Goal: Go to known website: Access a specific website the user already knows

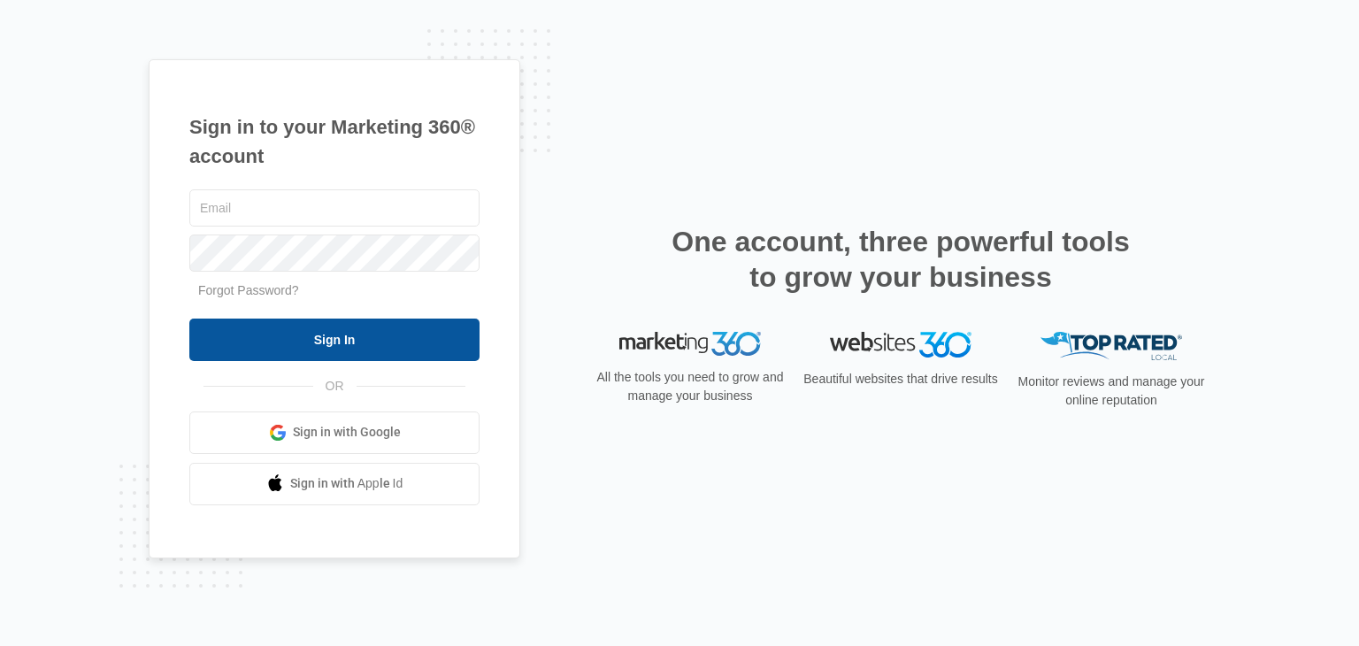
type input "[PERSON_NAME][EMAIL_ADDRESS][DOMAIN_NAME]"
click at [342, 349] on input "Sign In" at bounding box center [334, 340] width 290 height 42
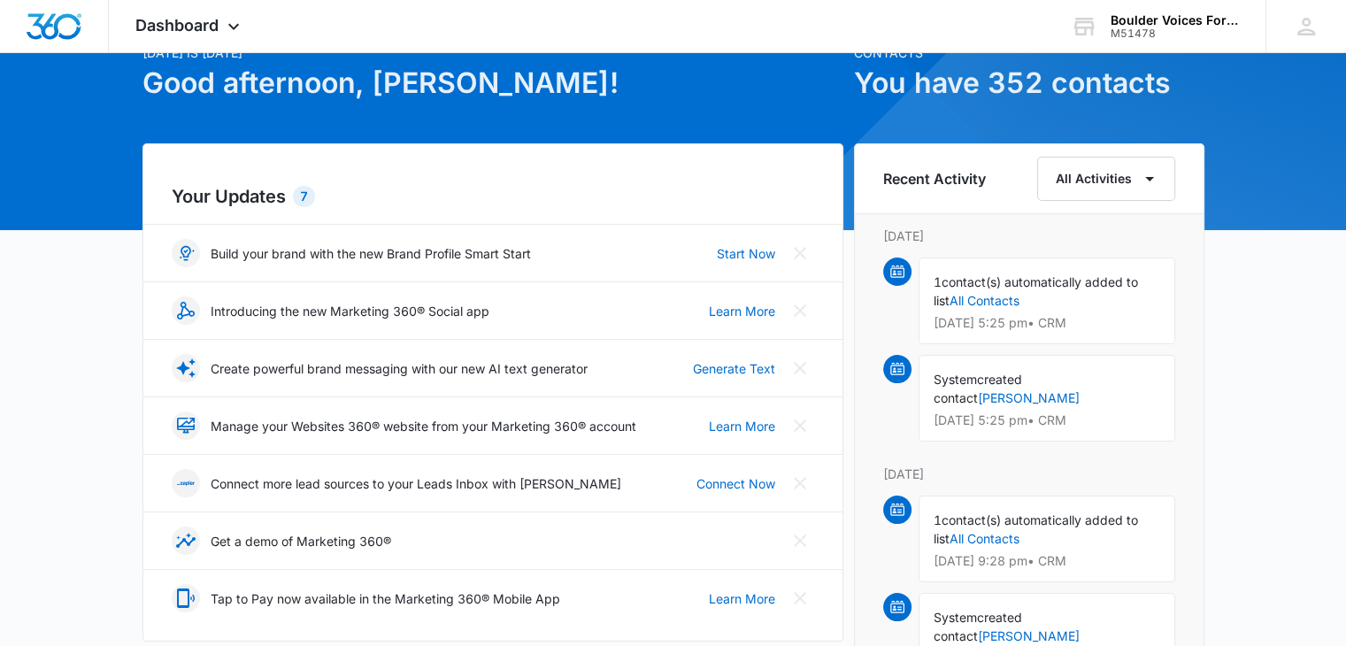
scroll to position [531, 0]
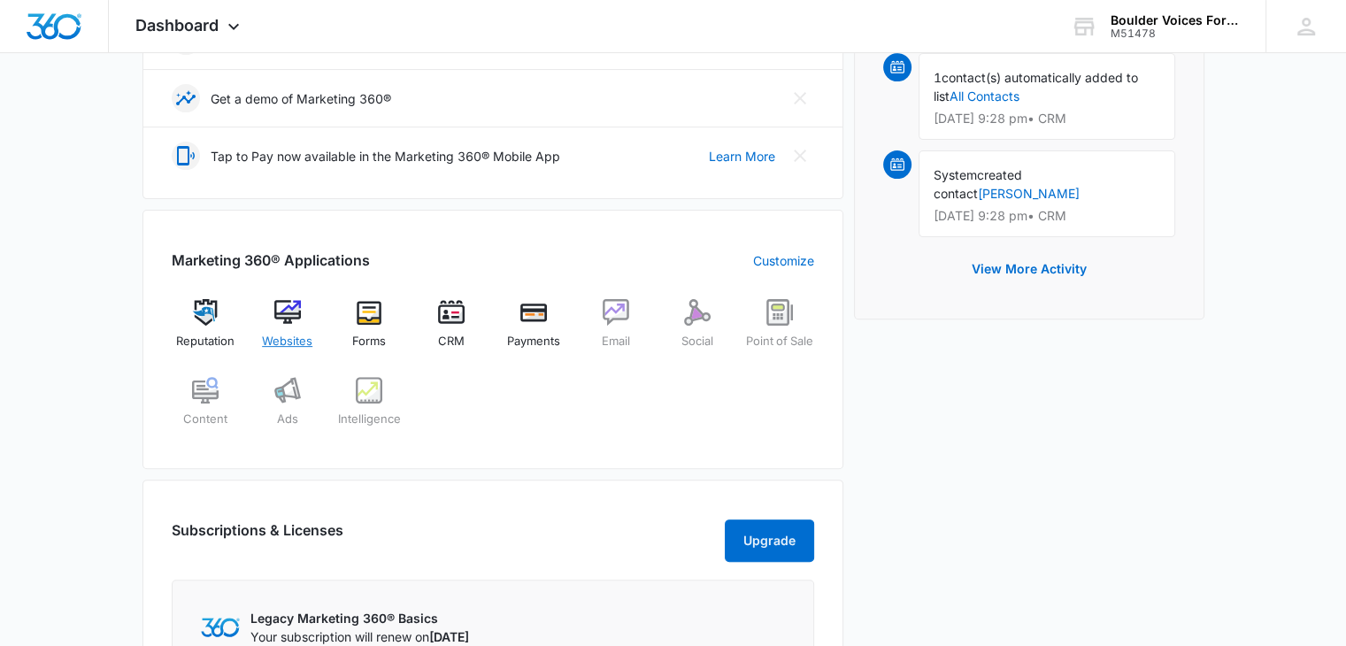
click at [281, 329] on div "Websites" at bounding box center [287, 331] width 68 height 64
